Goal: Check status: Check status

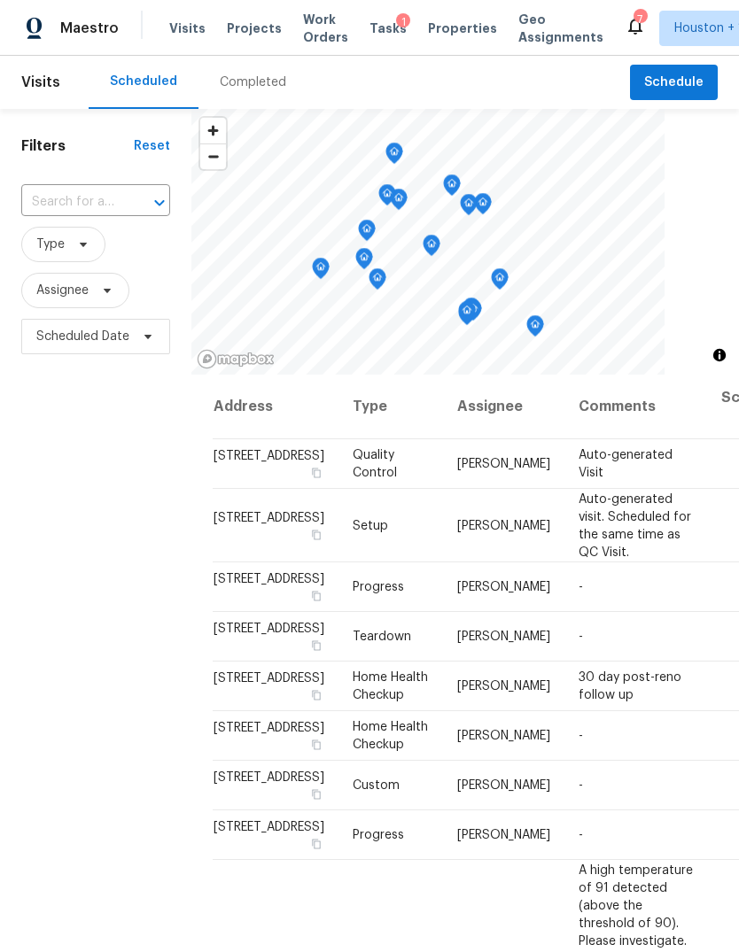
click at [261, 20] on span "Projects" at bounding box center [254, 28] width 55 height 18
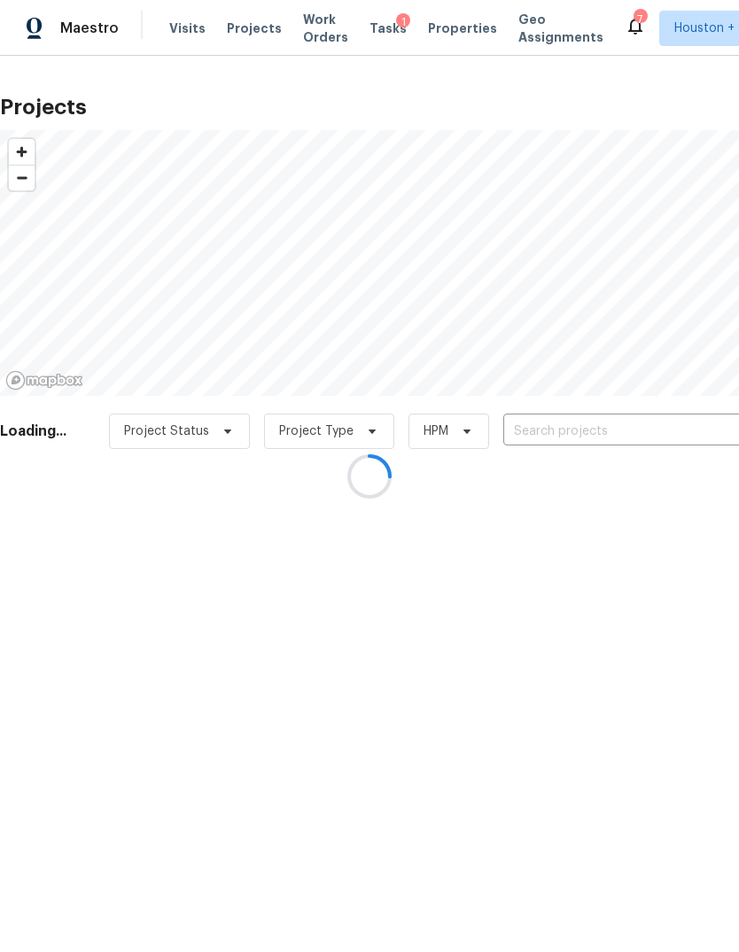
click at [663, 415] on div at bounding box center [369, 476] width 739 height 952
click at [664, 417] on div at bounding box center [369, 476] width 739 height 952
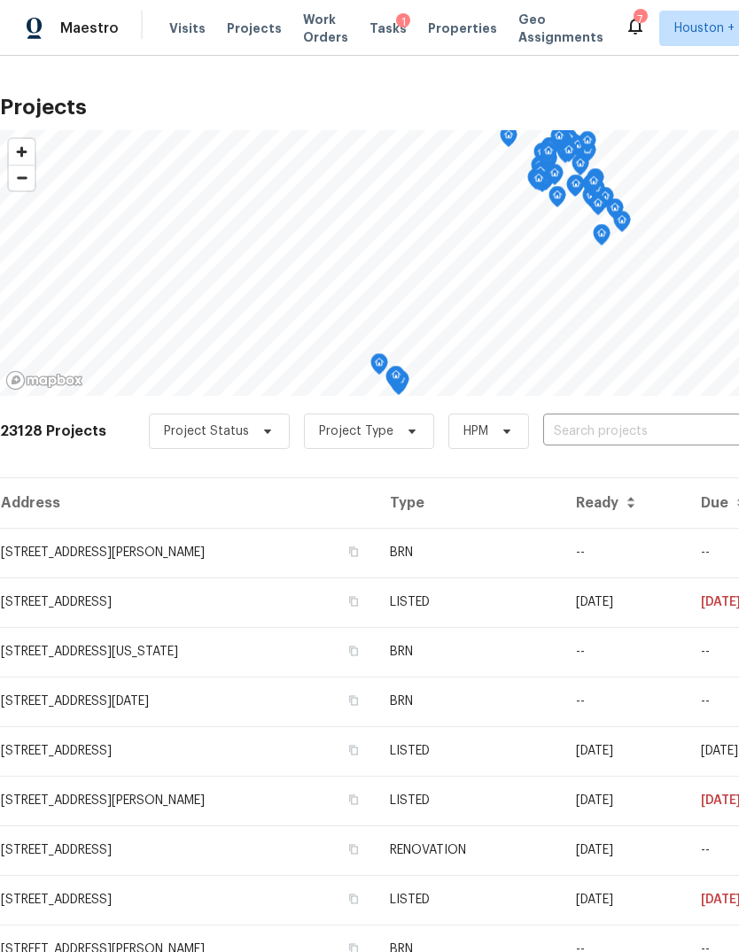
click at [660, 445] on input "text" at bounding box center [644, 431] width 203 height 27
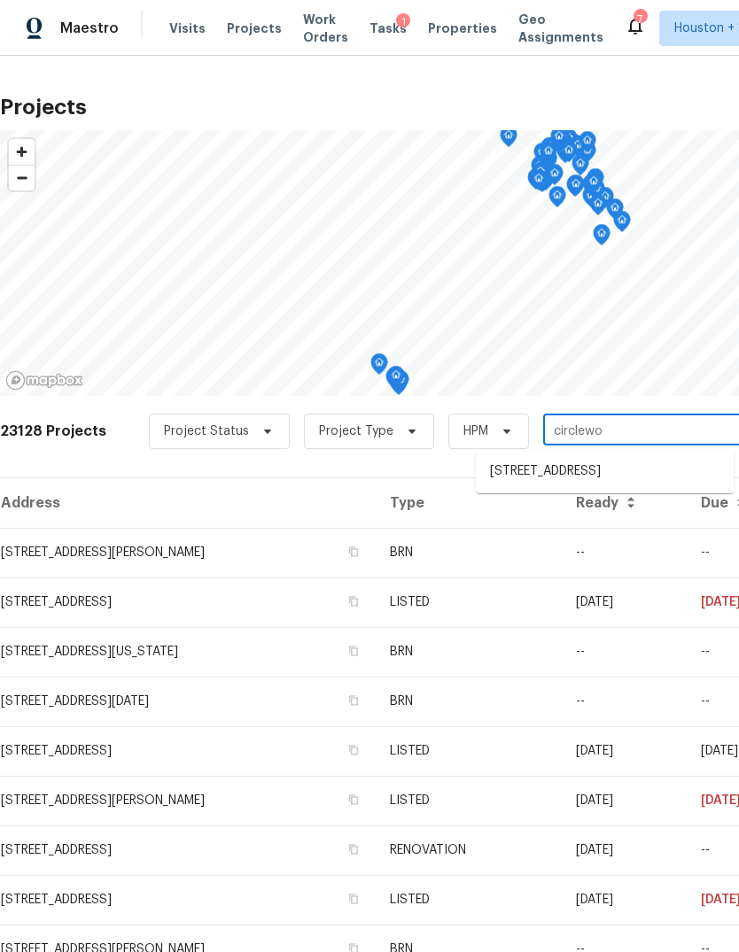
type input "circlewoo"
click at [683, 478] on li "[STREET_ADDRESS]" at bounding box center [605, 471] width 258 height 29
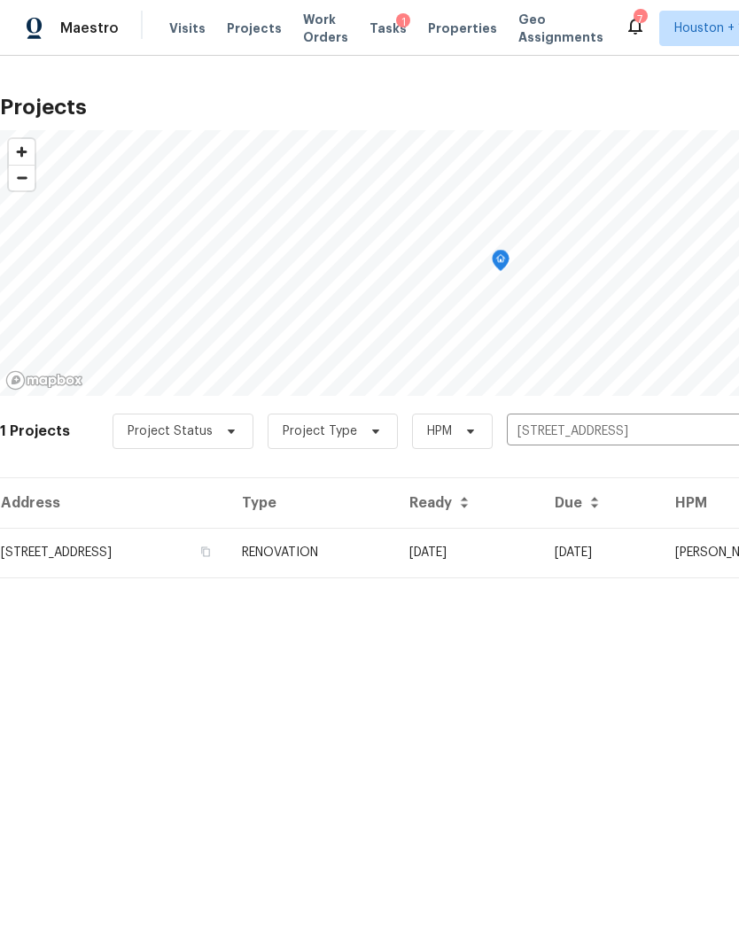
click at [540, 558] on td "[DATE]" at bounding box center [467, 553] width 145 height 50
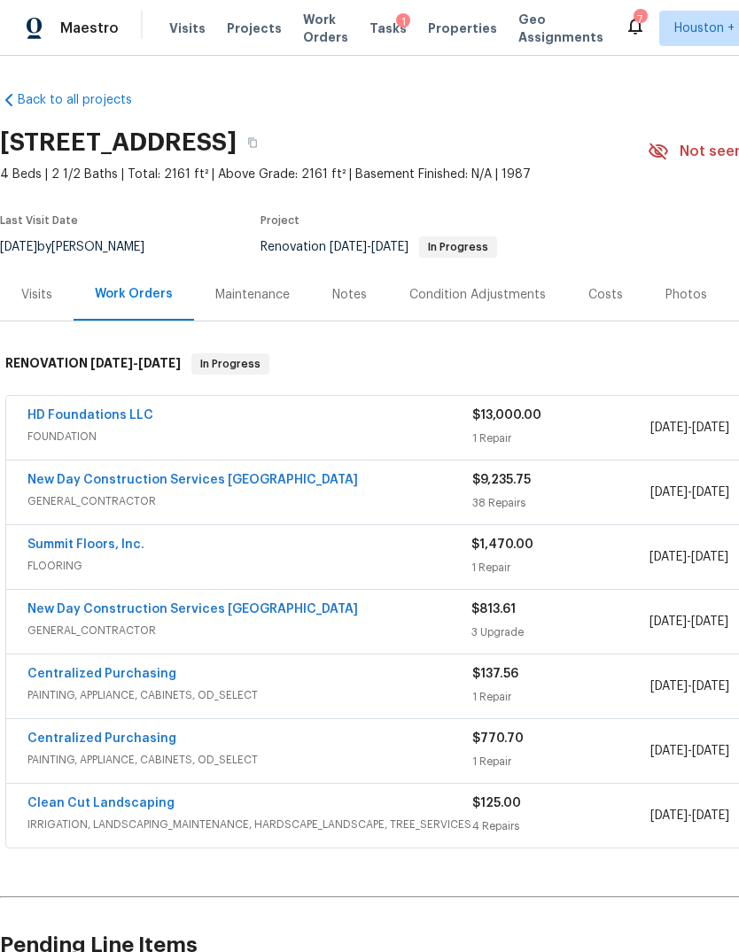
click at [112, 419] on link "HD Foundations LLC" at bounding box center [90, 415] width 126 height 12
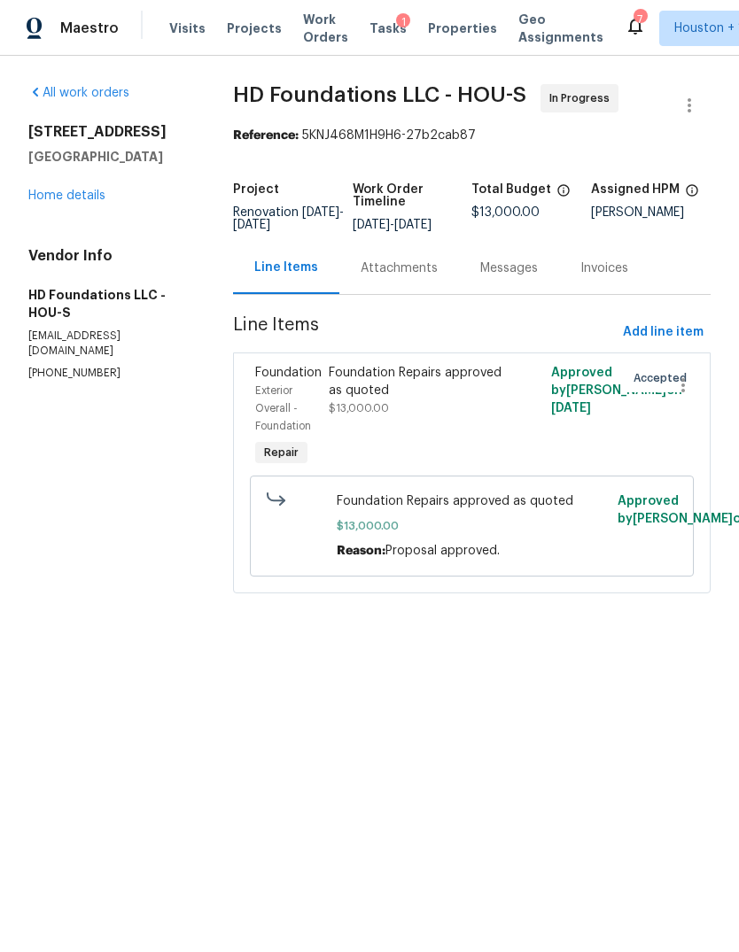
click at [400, 242] on div "Project Renovation [DATE] - [DATE] Work Order Timeline [DATE] - [DATE] Total Bu…" at bounding box center [472, 207] width 478 height 69
click at [431, 294] on div "Progress Updates" at bounding box center [412, 268] width 147 height 52
